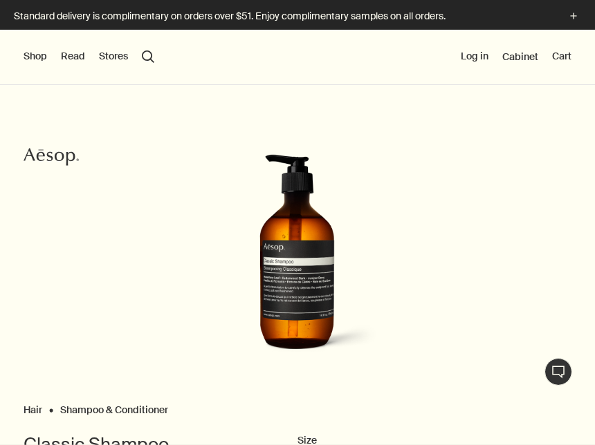
click at [142, 57] on button "search Search" at bounding box center [148, 56] width 12 height 12
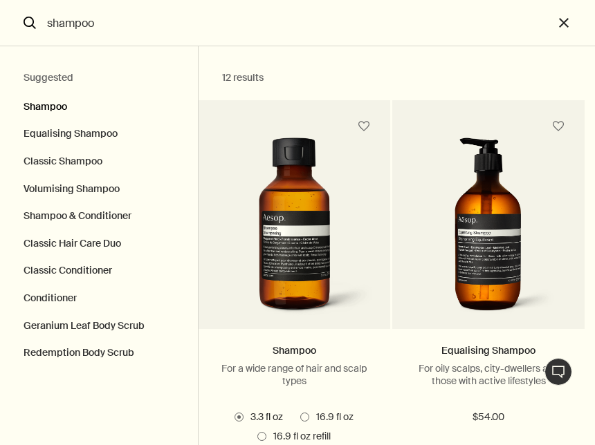
click at [50, 107] on button "Shampoo" at bounding box center [99, 103] width 198 height 35
type input "Shampoo"
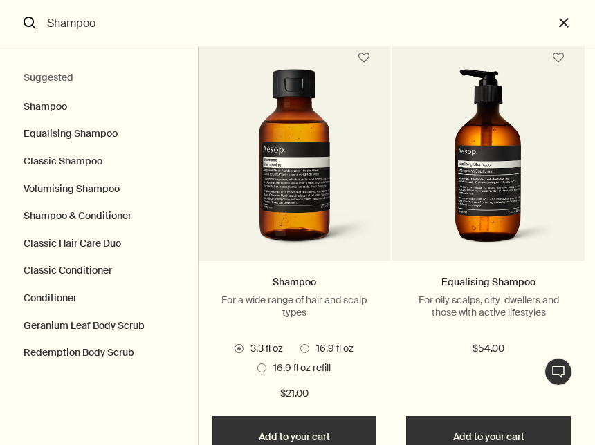
scroll to position [147, 0]
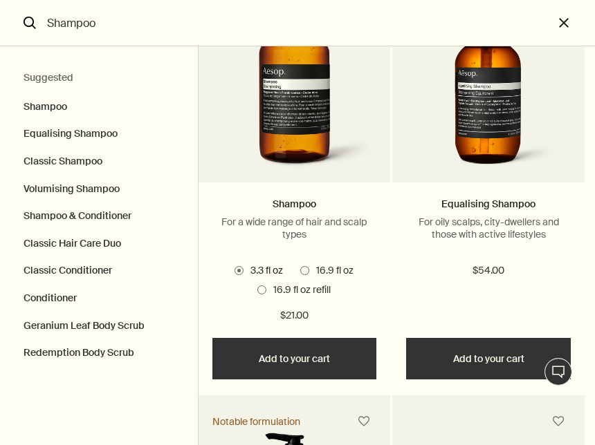
click at [485, 363] on button "Add Add to your cart" at bounding box center [488, 358] width 165 height 41
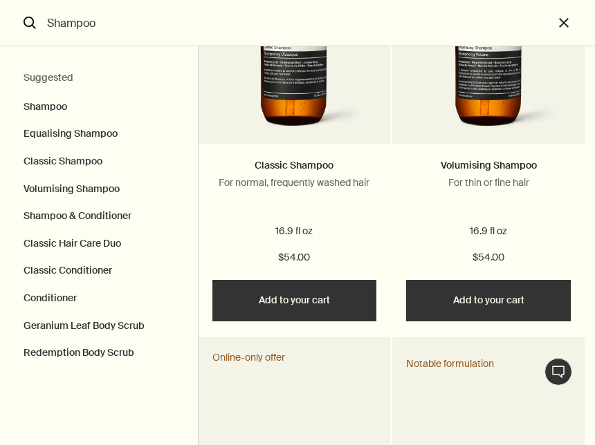
scroll to position [711, 0]
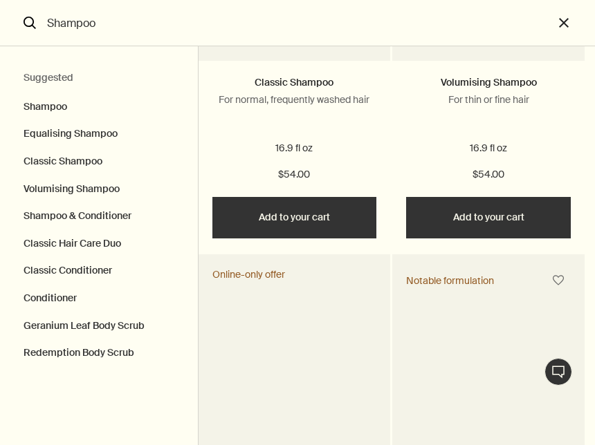
click at [499, 232] on button "Add Add to your cart" at bounding box center [488, 217] width 165 height 41
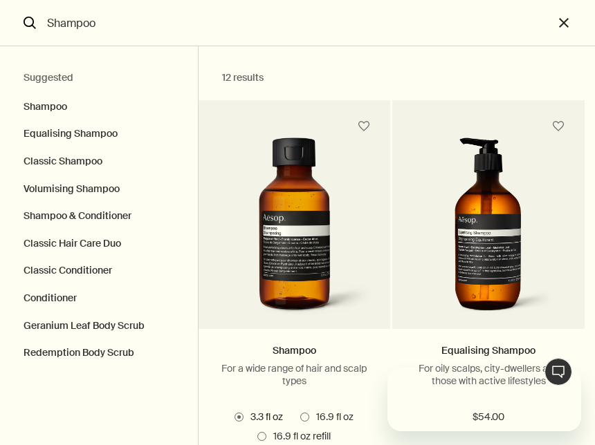
scroll to position [0, 0]
